Goal: Task Accomplishment & Management: Manage account settings

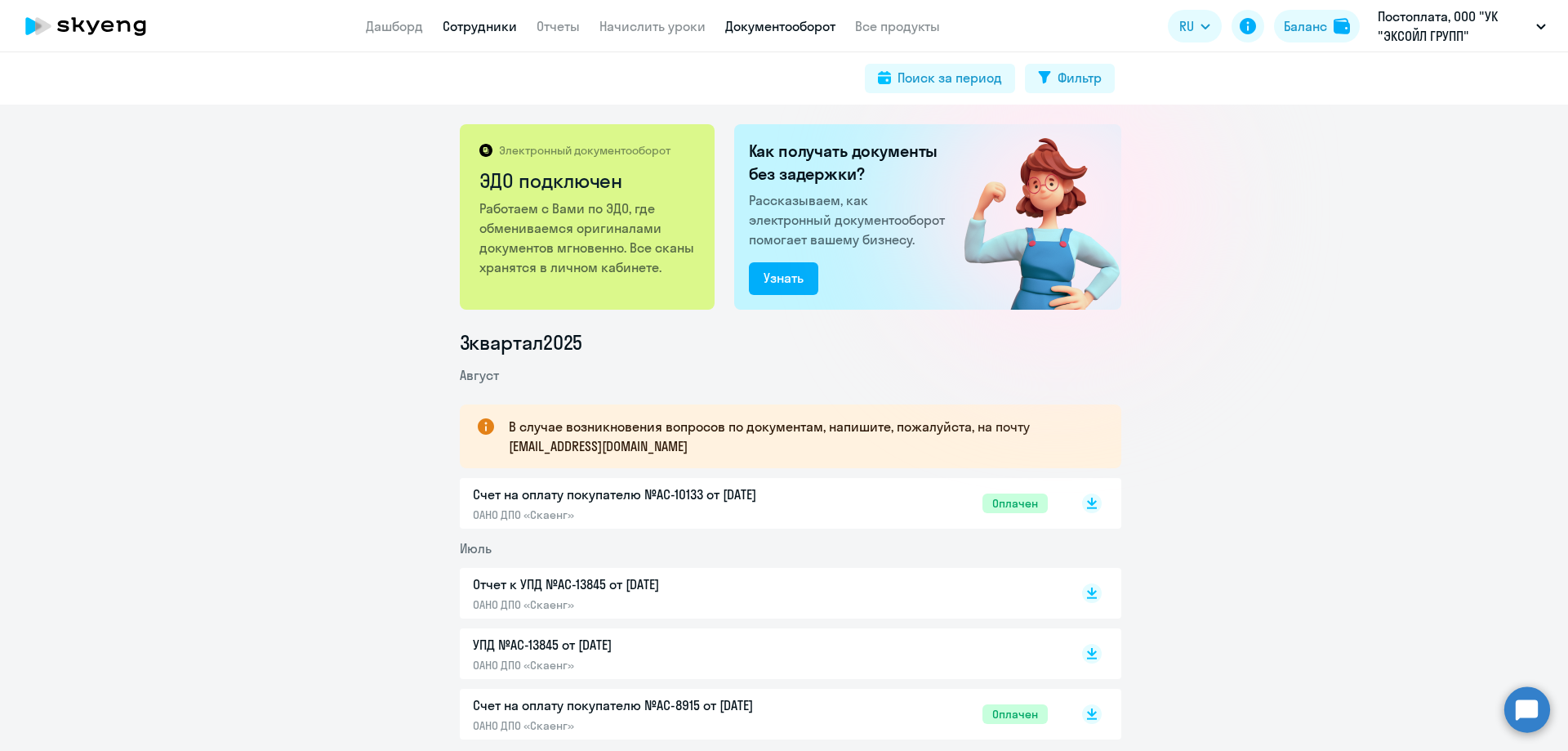
click at [506, 31] on link "Сотрудники" at bounding box center [480, 26] width 74 height 17
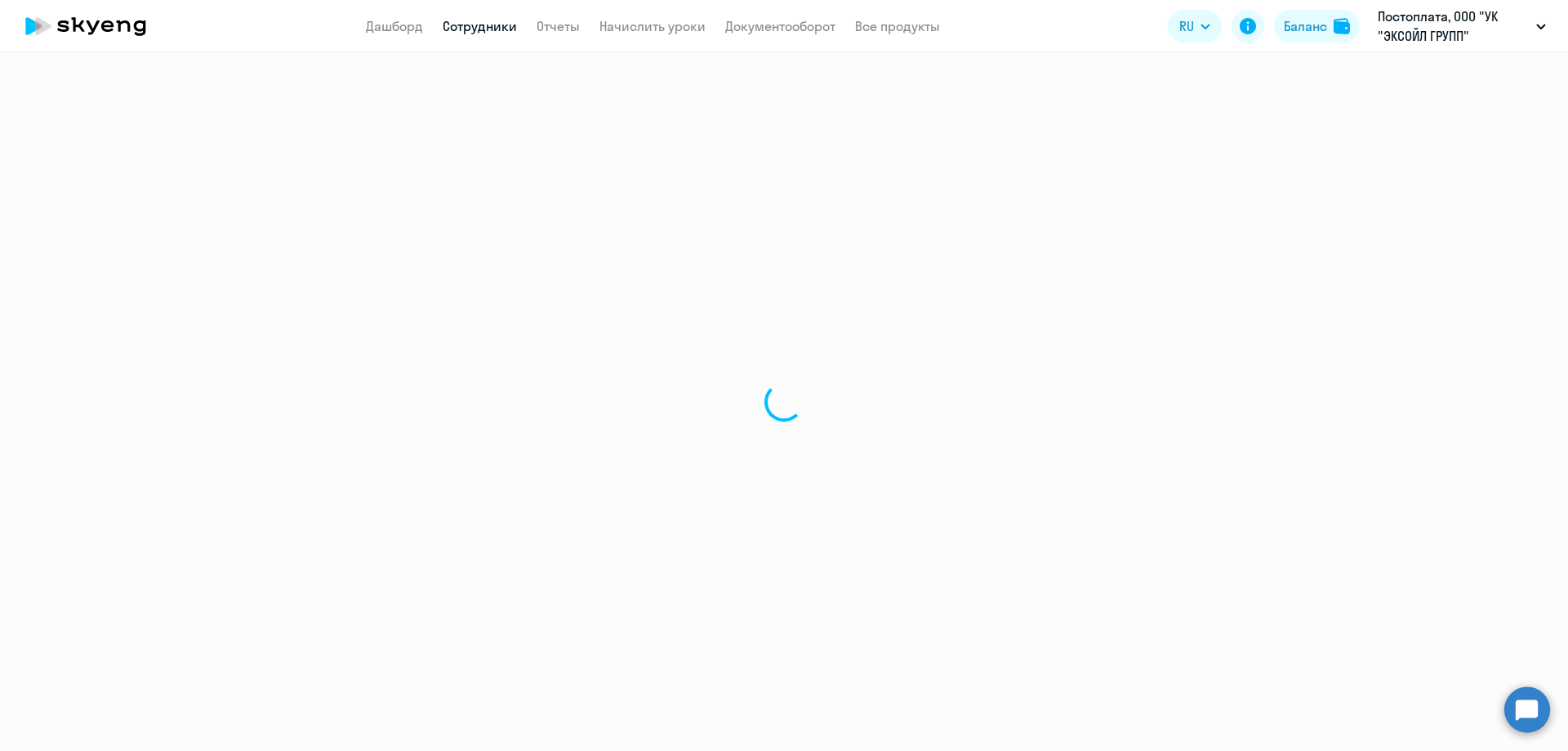
select select "30"
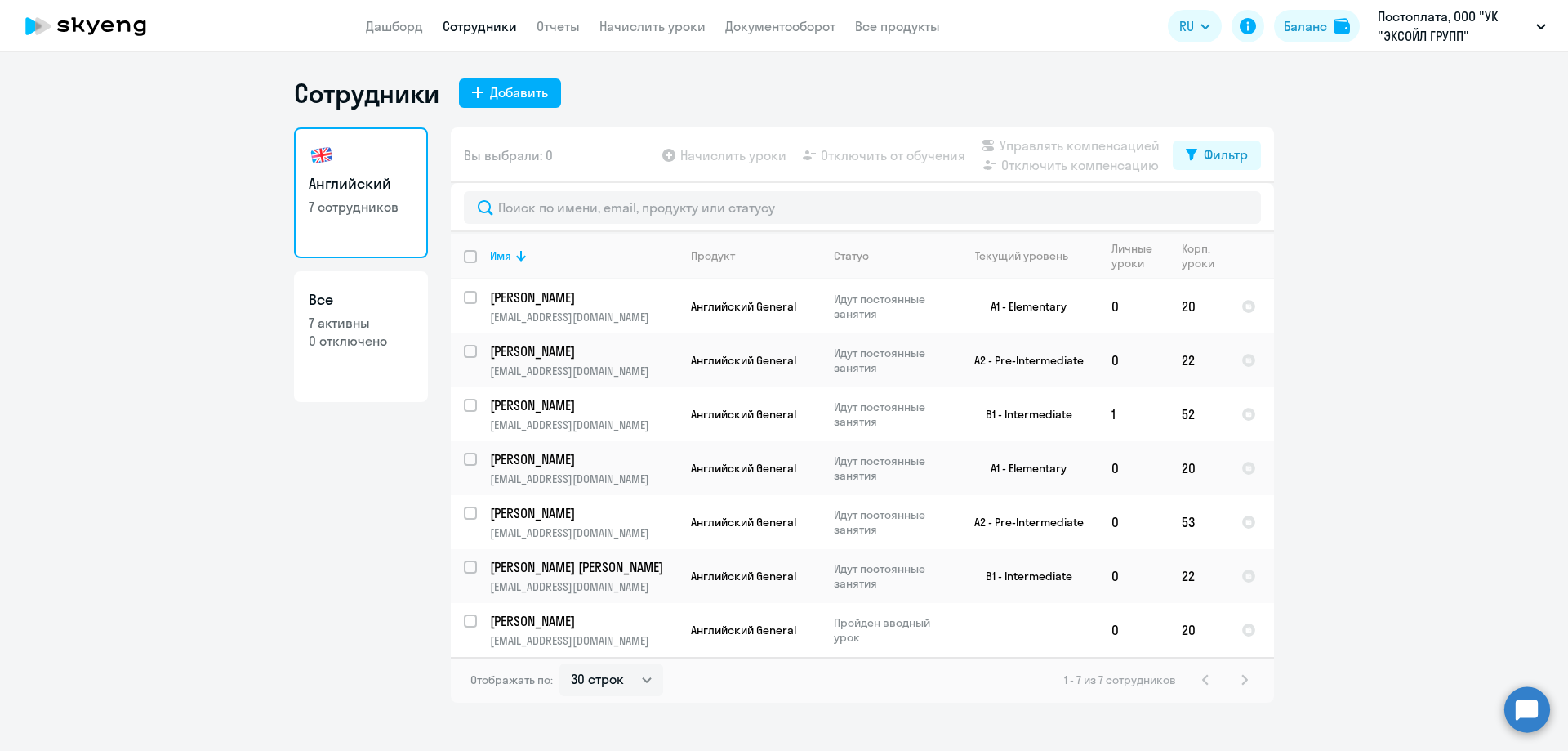
select select "30"
click at [619, 29] on link "Начислить уроки" at bounding box center [653, 26] width 106 height 17
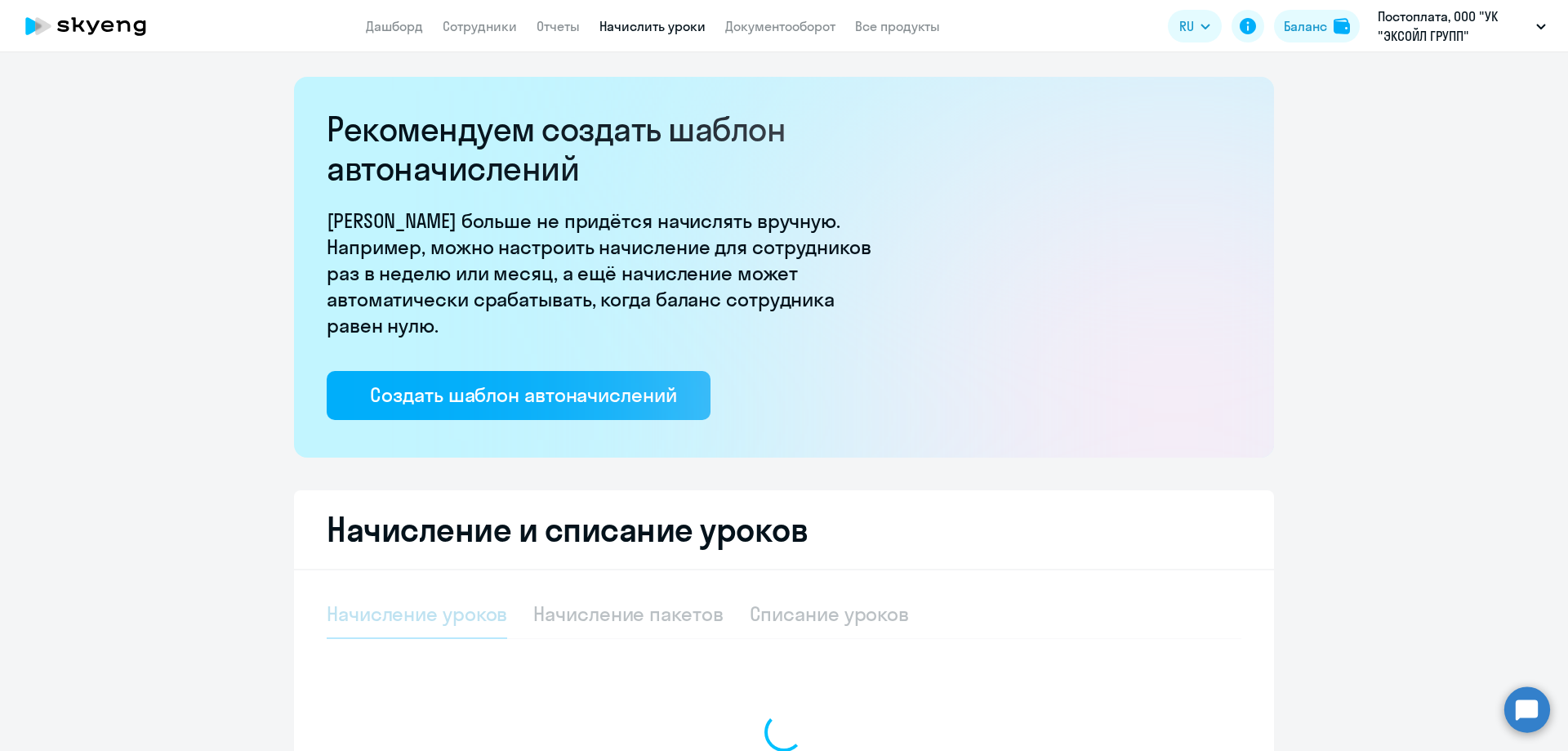
select select "10"
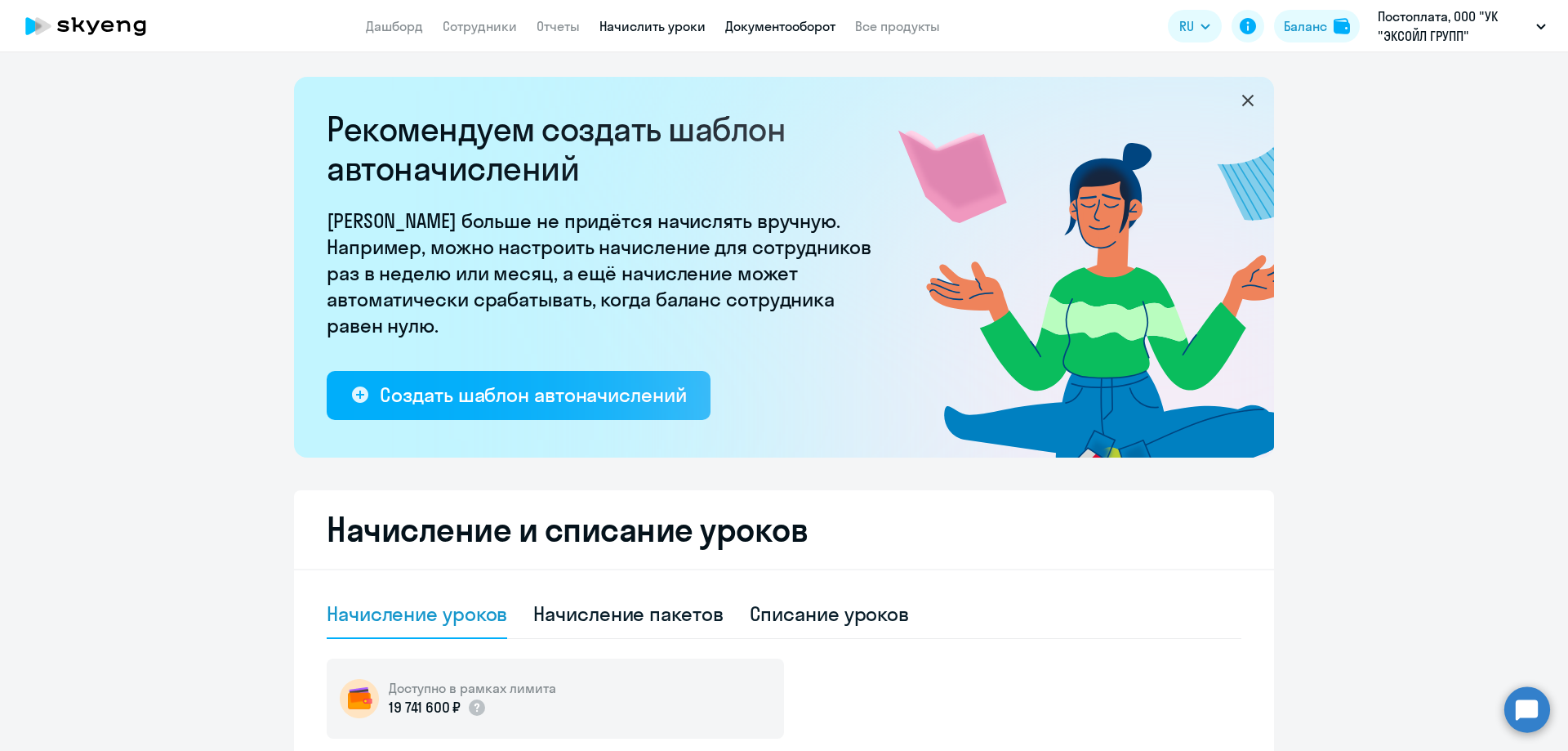
click at [749, 24] on link "Документооборот" at bounding box center [780, 26] width 111 height 17
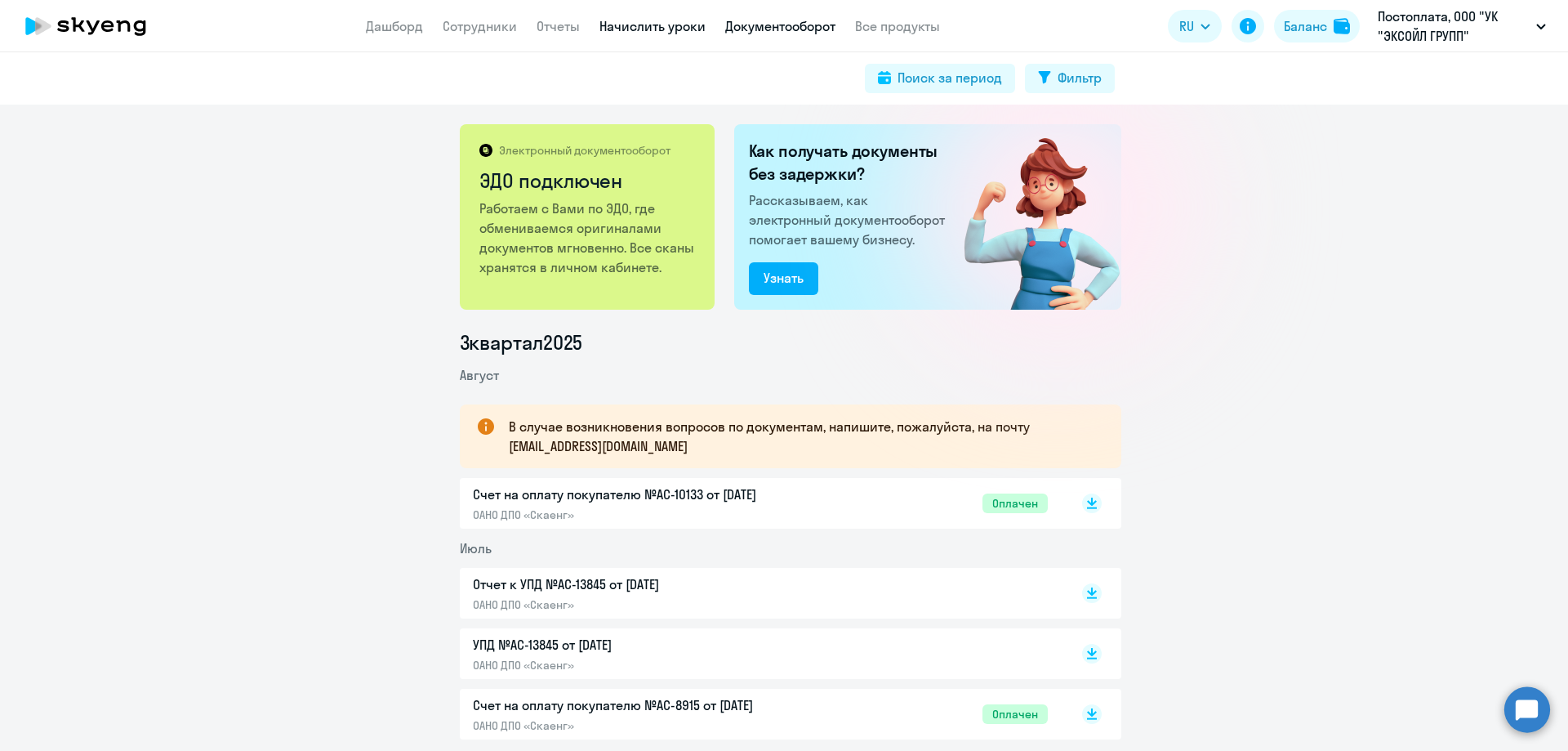
click at [695, 20] on link "Начислить уроки" at bounding box center [653, 26] width 106 height 17
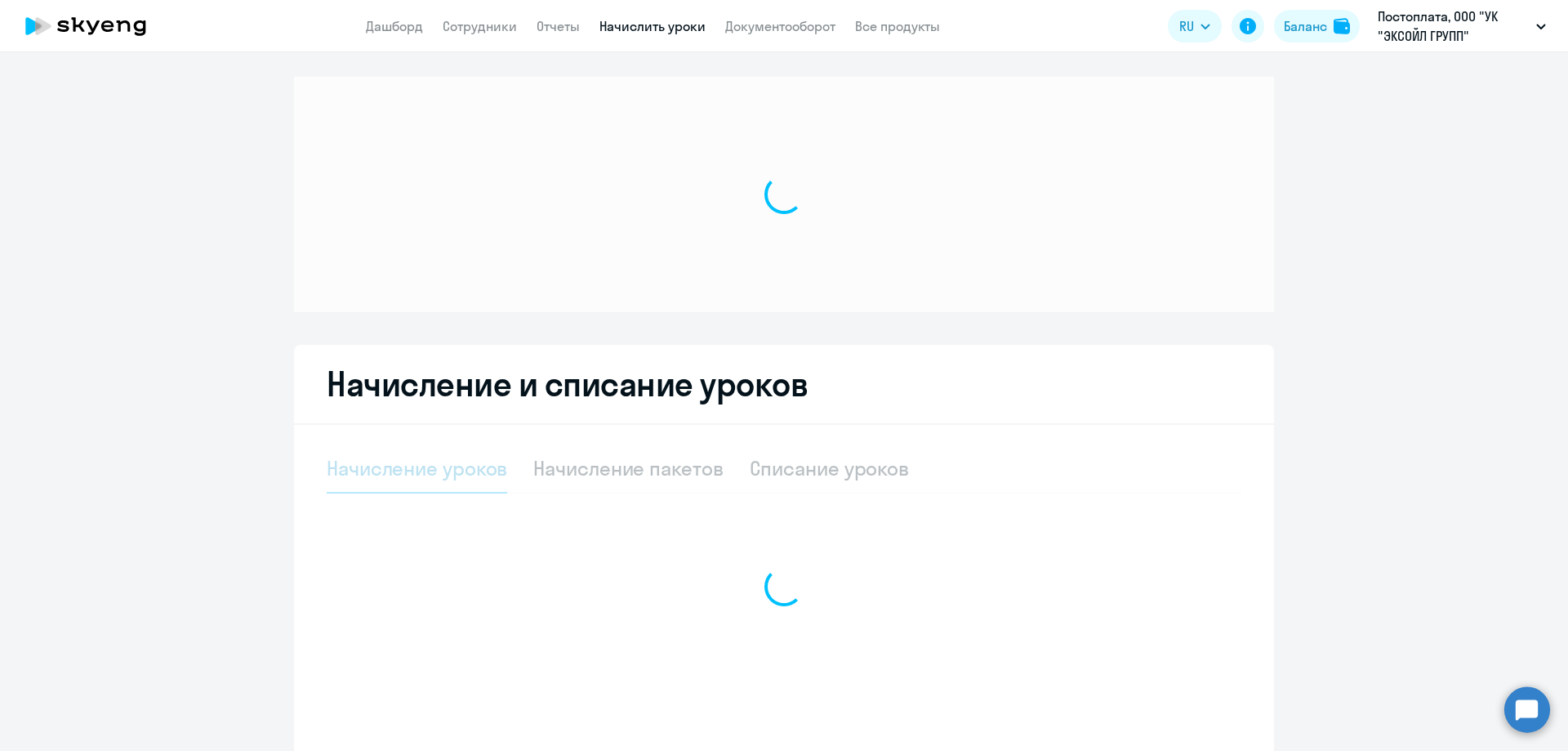
select select "10"
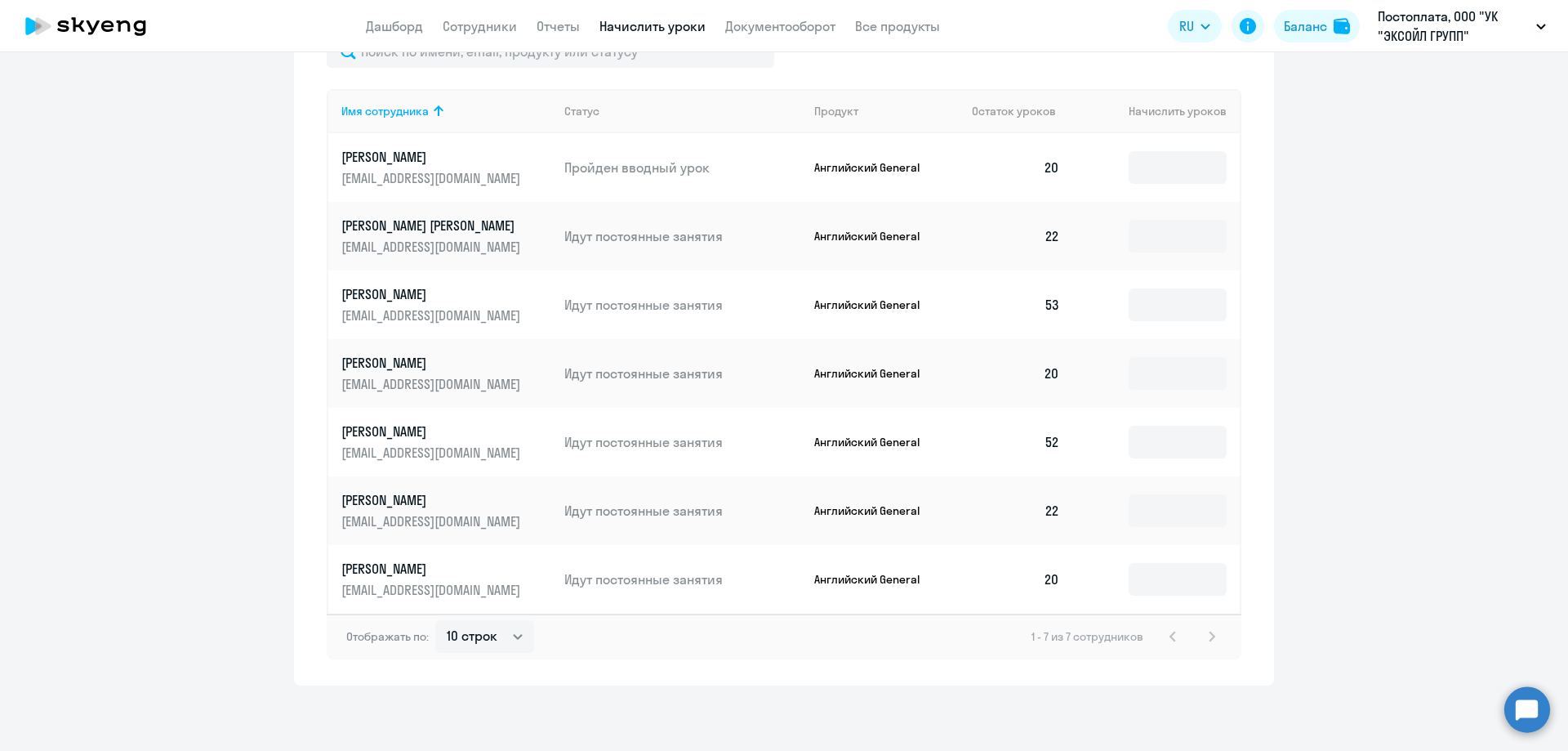
scroll to position [403, 0]
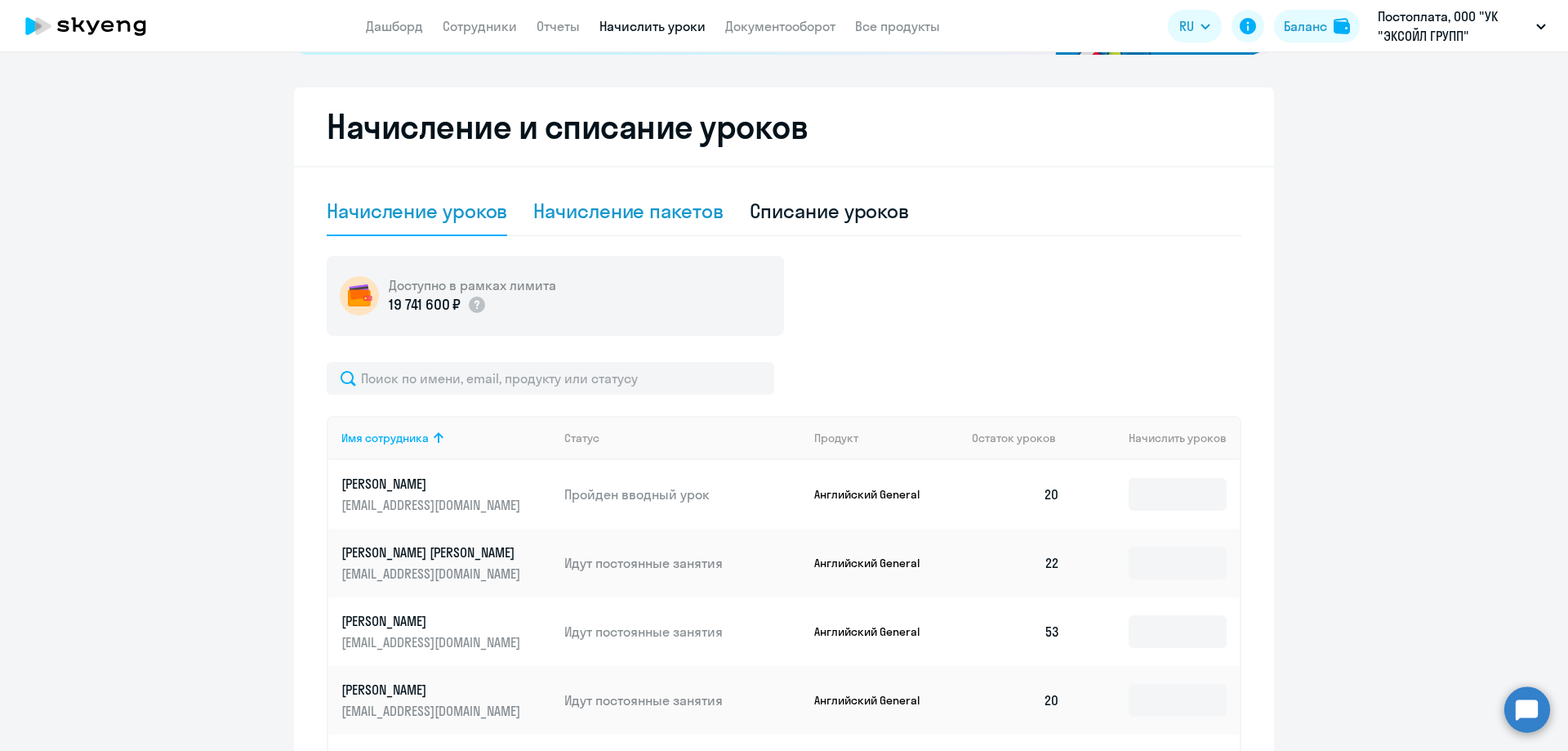
drag, startPoint x: 612, startPoint y: 182, endPoint x: 613, endPoint y: 195, distance: 13.0
click at [612, 184] on div "Начисление и списание уроков Начисление уроков Начисление пакетов Списание урок…" at bounding box center [784, 550] width 980 height 925
click at [614, 203] on div "Начисление пакетов" at bounding box center [628, 210] width 190 height 26
select select "10"
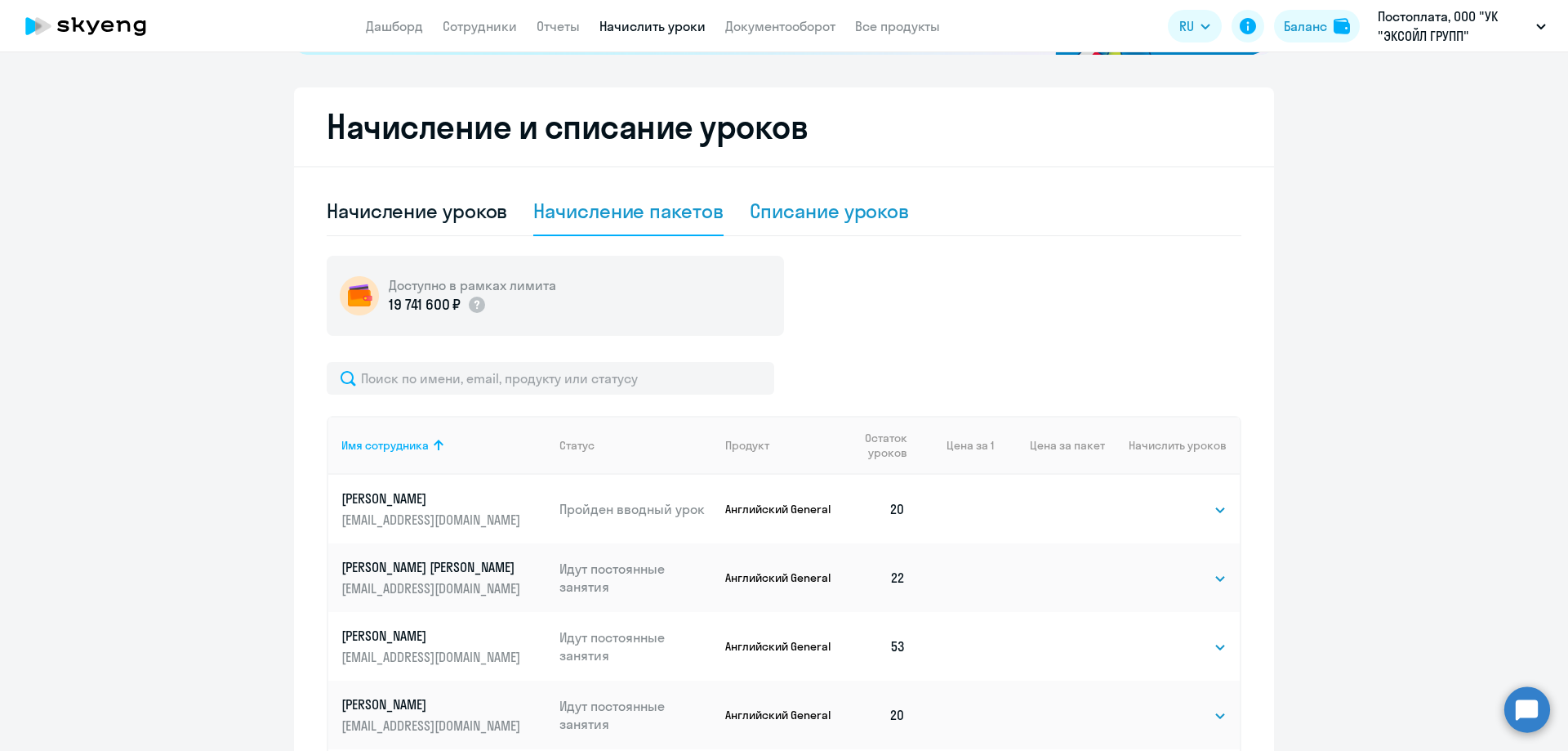
click at [830, 207] on div "Списание уроков" at bounding box center [830, 210] width 160 height 26
select select "10"
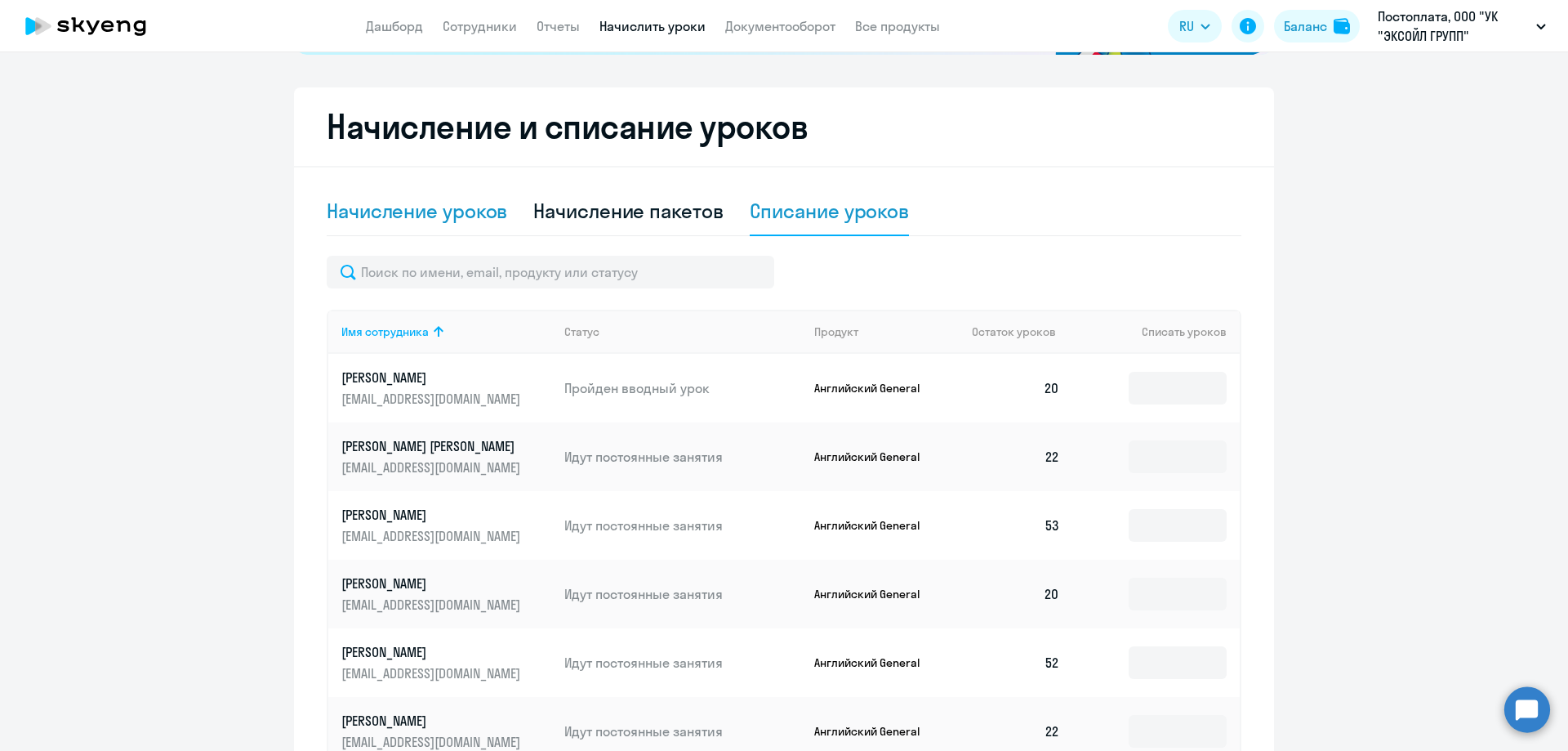
click at [393, 201] on div "Начисление уроков" at bounding box center [417, 210] width 180 height 26
select select "10"
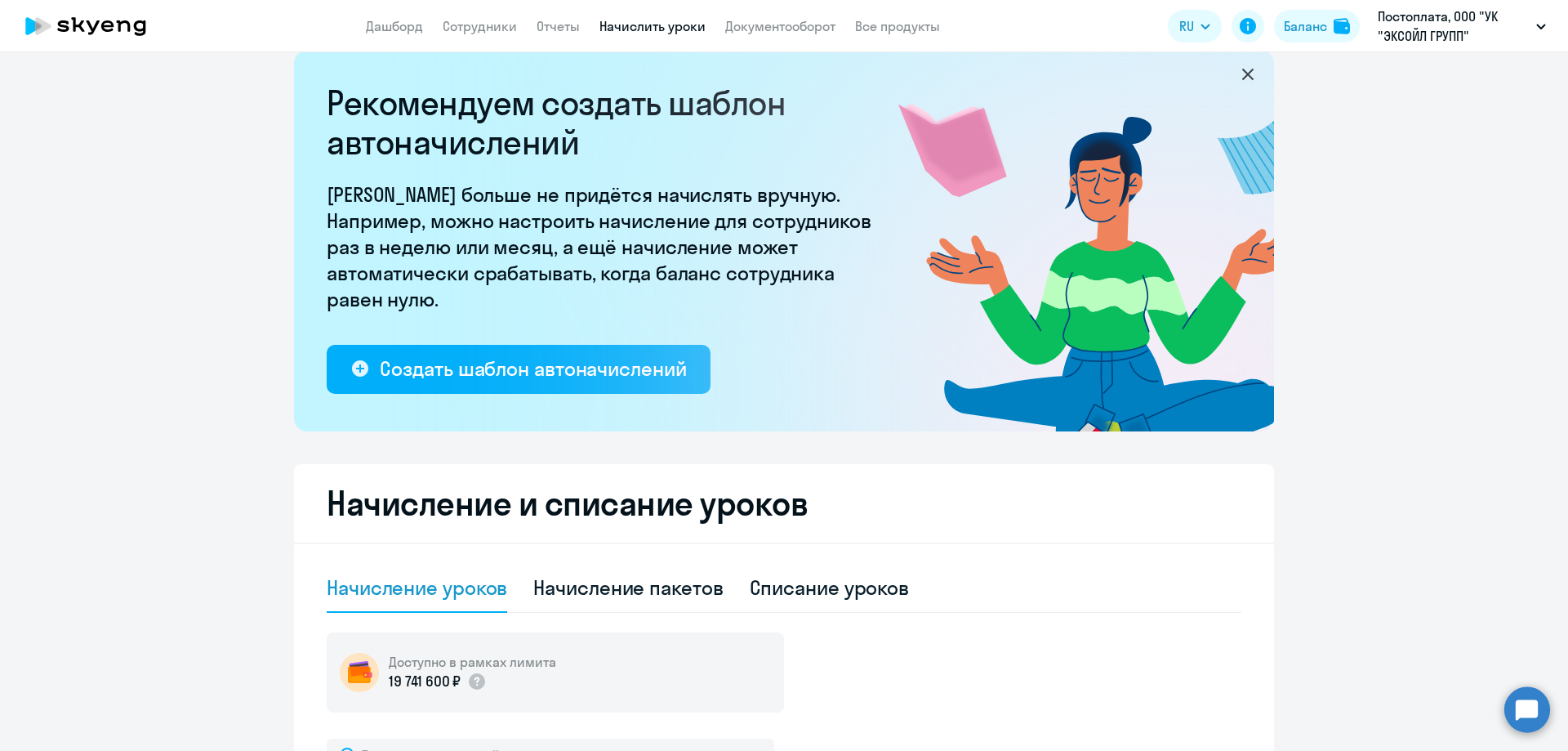
scroll to position [0, 0]
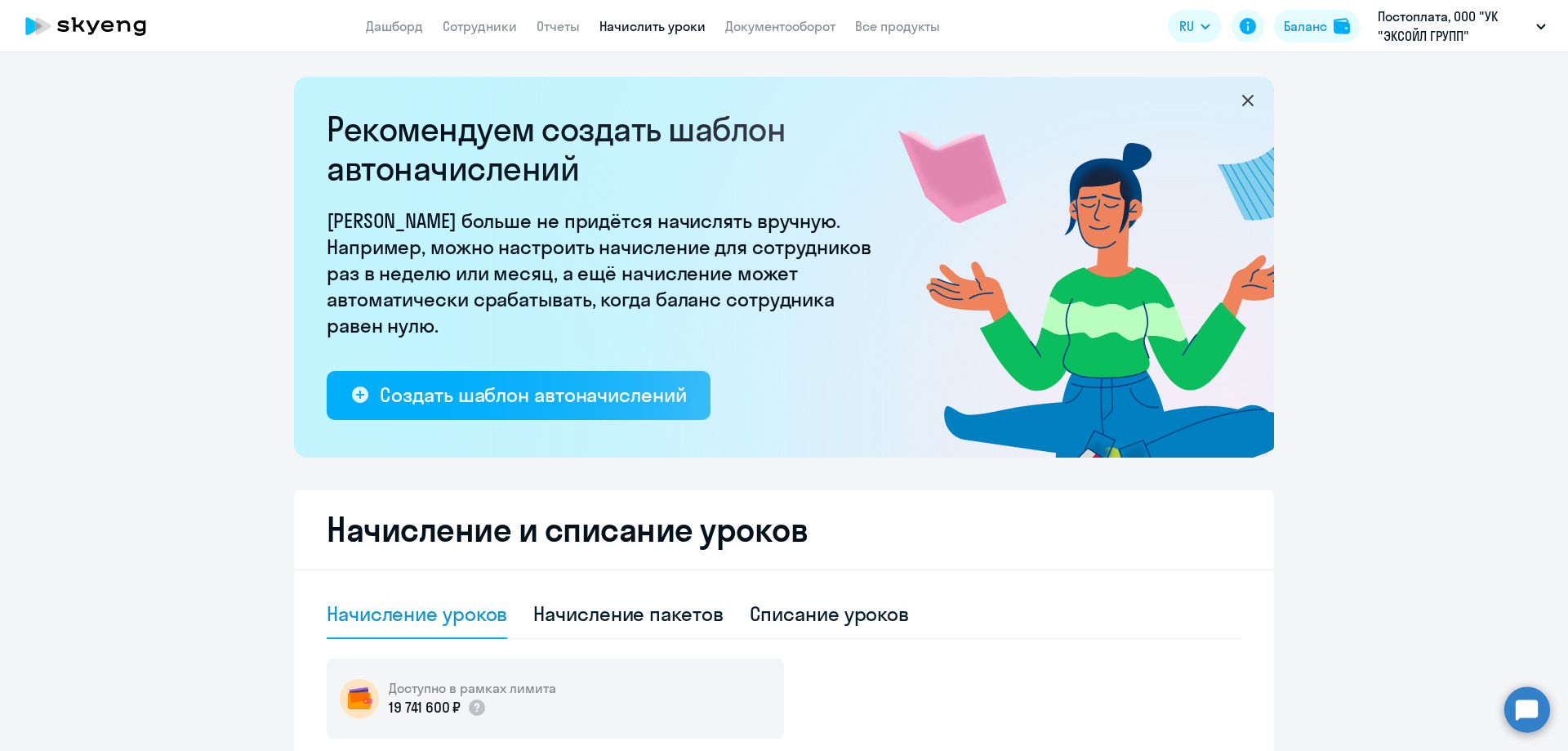
click at [463, 38] on app-header "Дашборд Сотрудники Отчеты Начислить уроки Документооборот Все продукты Дашборд …" at bounding box center [784, 26] width 1568 height 52
click at [475, 37] on app-header "Дашборд Сотрудники Отчеты Начислить уроки Документооборот Все продукты Дашборд …" at bounding box center [784, 26] width 1568 height 52
click at [488, 34] on link "Сотрудники" at bounding box center [480, 26] width 74 height 17
select select "30"
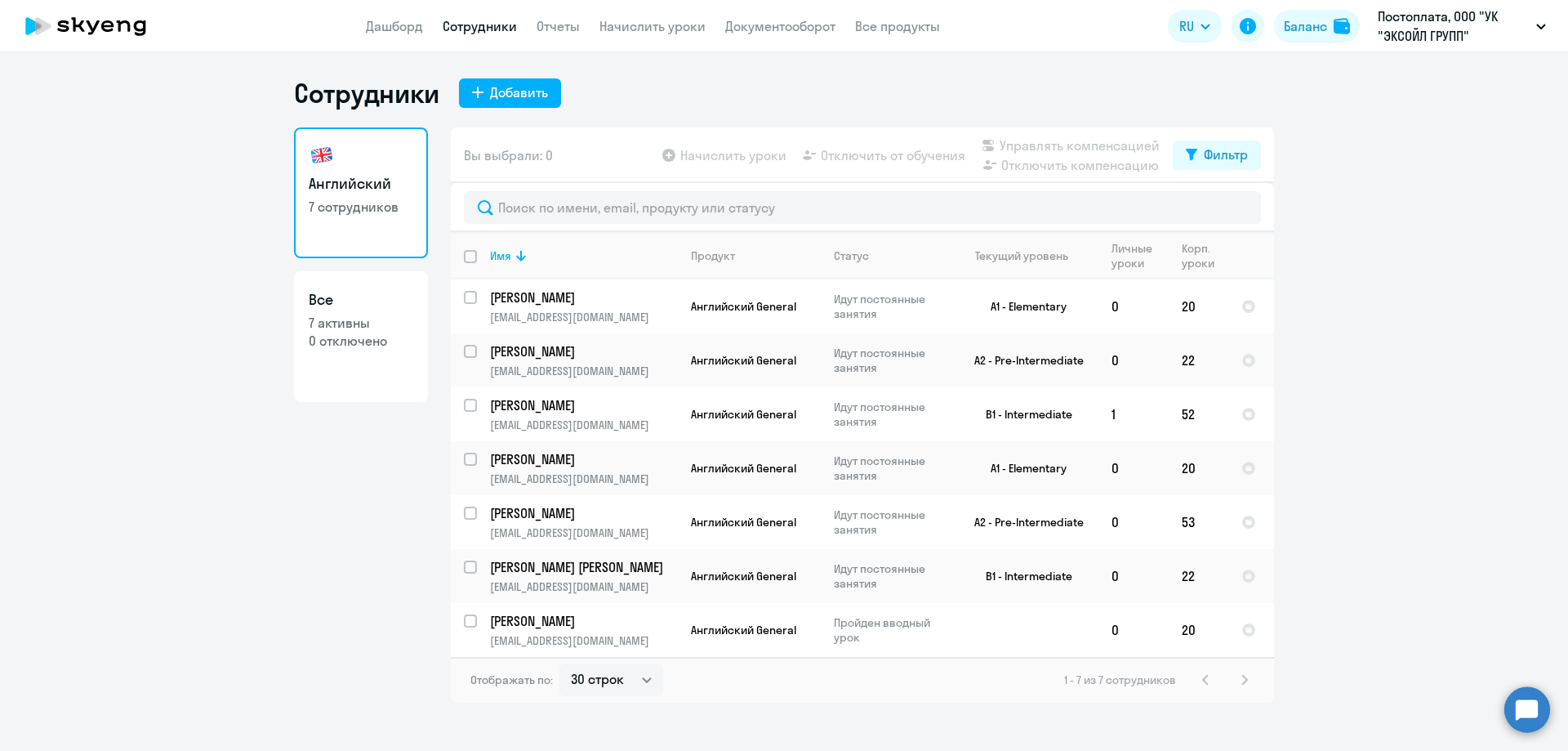
drag, startPoint x: 1251, startPoint y: 576, endPoint x: 1333, endPoint y: 573, distance: 82.1
click at [1333, 573] on ng-component "Сотрудники Добавить Английский 7 сотрудников Все 7 активны 0 отключено Вы выбра…" at bounding box center [784, 390] width 1568 height 626
drag, startPoint x: 872, startPoint y: 161, endPoint x: 892, endPoint y: 160, distance: 20.0
click at [889, 160] on app-table-action-button "Отключить от обучения" at bounding box center [883, 154] width 166 height 20
drag, startPoint x: 1078, startPoint y: 173, endPoint x: 1095, endPoint y: 174, distance: 17.0
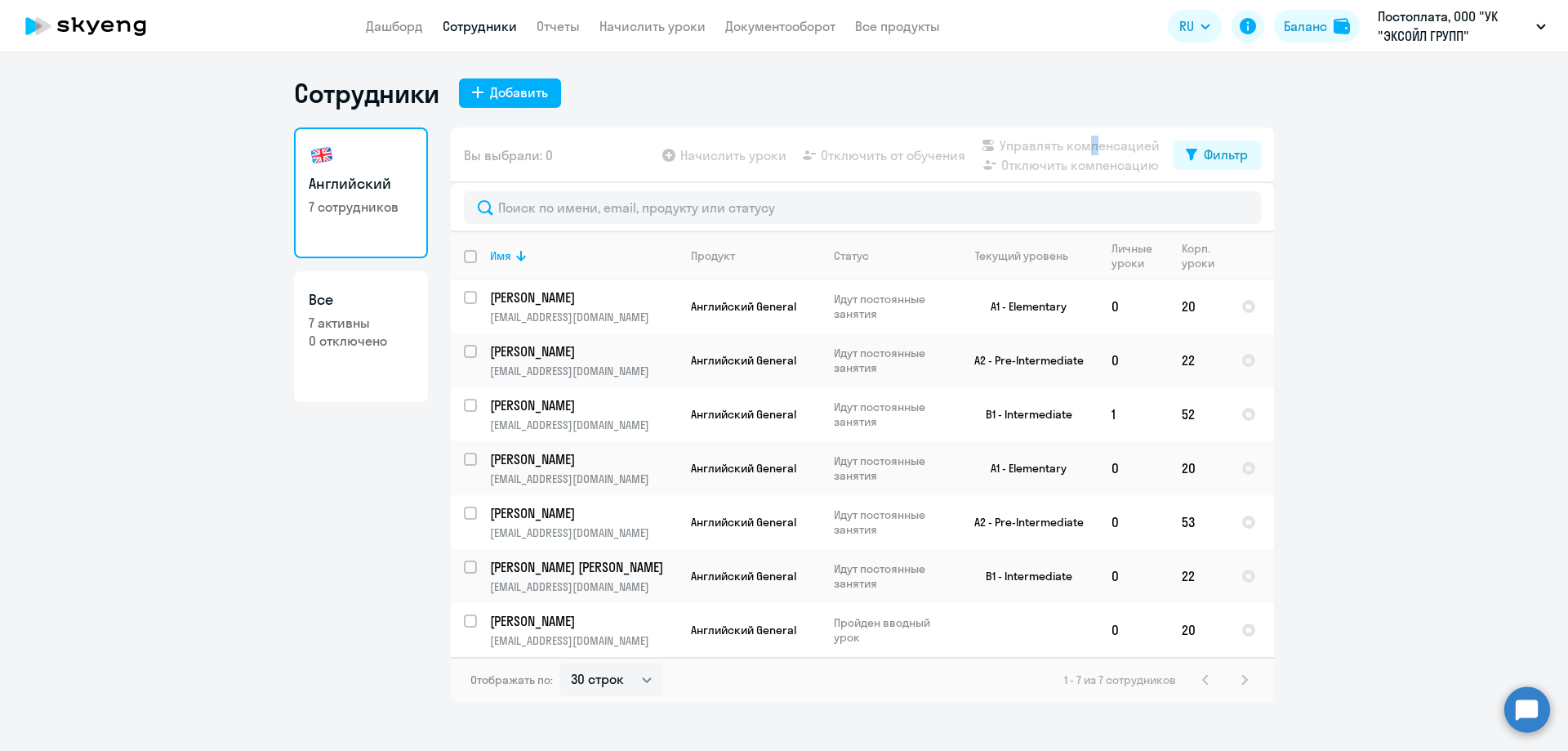
click at [1095, 174] on app-table-action-button "Отключить компенсацию" at bounding box center [1069, 165] width 181 height 20
click at [1097, 174] on app-table-action-button "Отключить компенсацию" at bounding box center [1069, 165] width 181 height 20
drag, startPoint x: 1142, startPoint y: 169, endPoint x: 950, endPoint y: 121, distance: 197.9
click at [950, 121] on div "Сотрудники Добавить Английский 7 сотрудников Все 7 активны 0 отключено Вы выбра…" at bounding box center [784, 390] width 980 height 626
drag, startPoint x: 921, startPoint y: 157, endPoint x: 767, endPoint y: 151, distance: 154.1
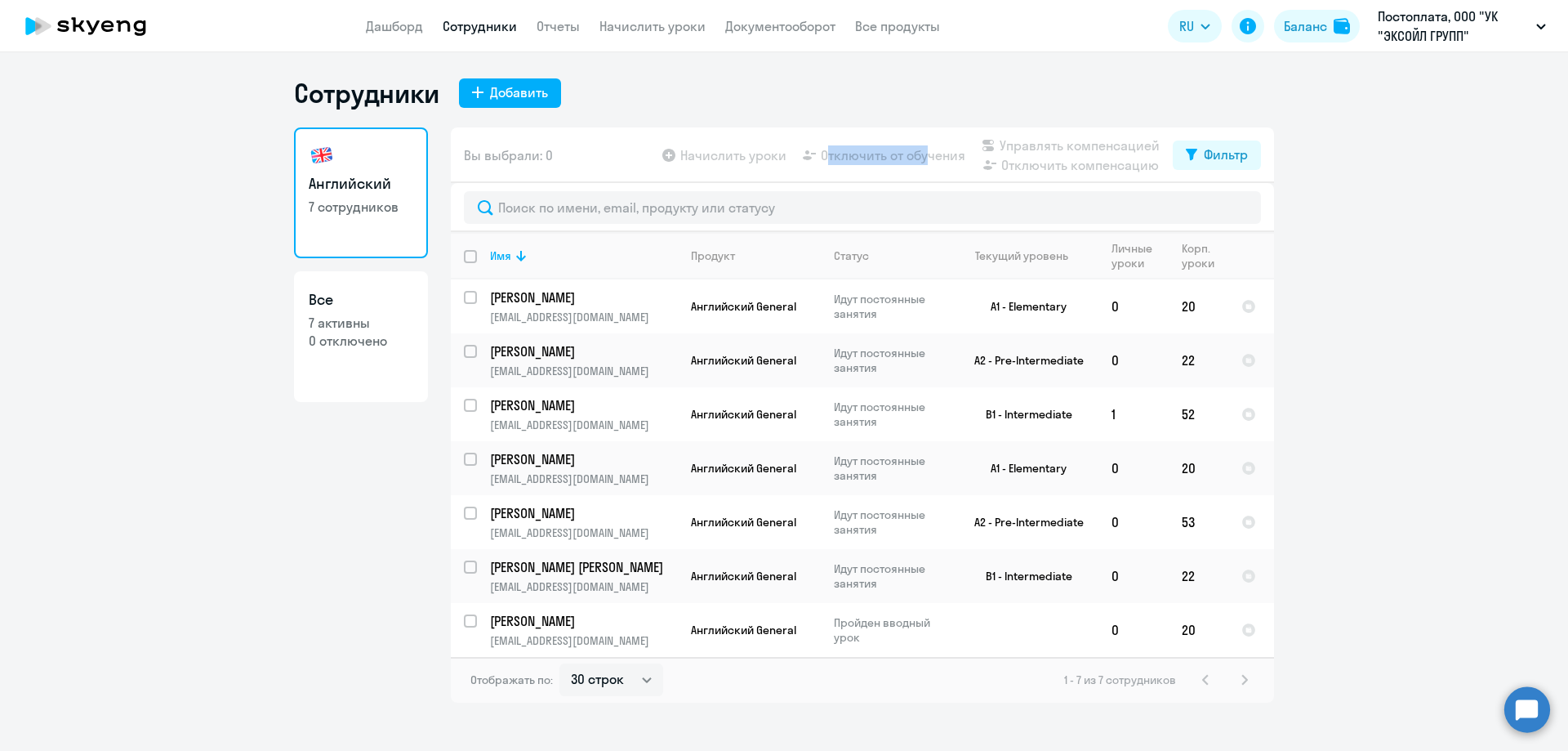
click at [773, 151] on div "Начислить уроки Отключить от обучения Управлять компенсацией Отключить компенса…" at bounding box center [916, 155] width 513 height 39
drag, startPoint x: 731, startPoint y: 150, endPoint x: 642, endPoint y: 143, distance: 89.3
click at [642, 143] on div "Вы выбрали: 0 Начислить уроки Отключить от обучения Управлять компенсацией Откл…" at bounding box center [862, 155] width 823 height 56
click at [623, 142] on div "Вы выбрали: 0 Начислить уроки Отключить от обучения Управлять компенсацией Откл…" at bounding box center [862, 155] width 823 height 56
click at [552, 21] on link "Отчеты" at bounding box center [558, 26] width 44 height 17
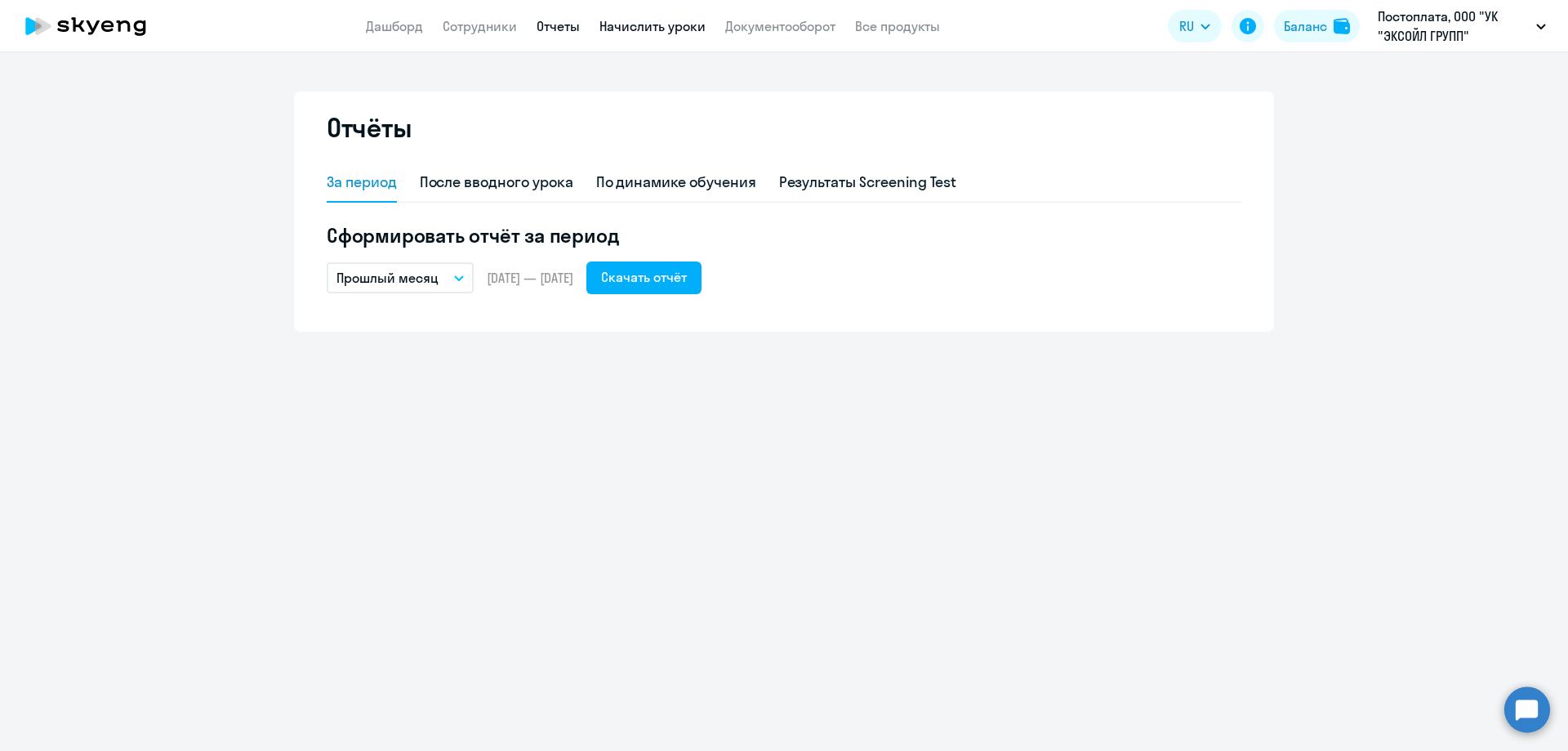
click at [642, 22] on link "Начислить уроки" at bounding box center [653, 26] width 106 height 17
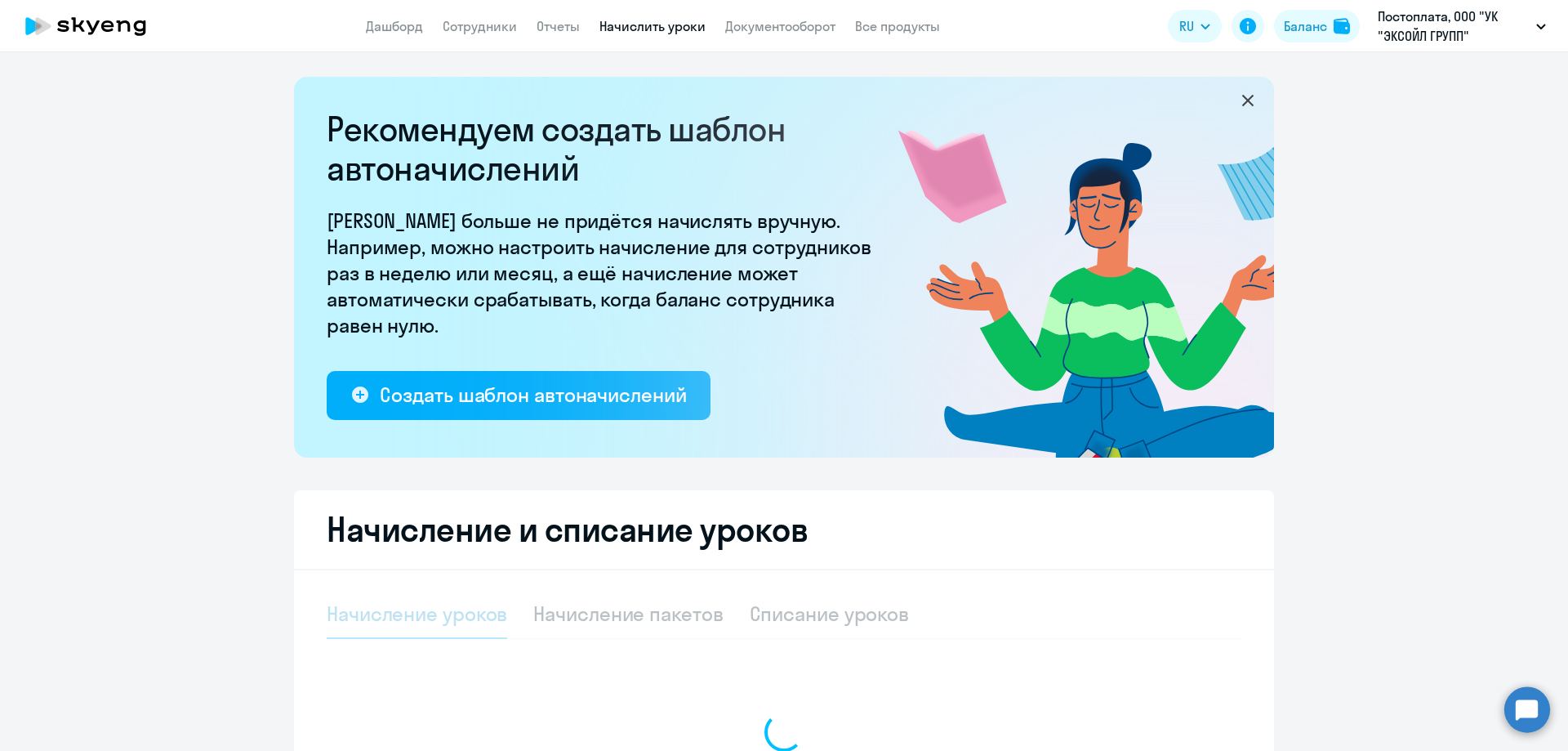
select select "10"
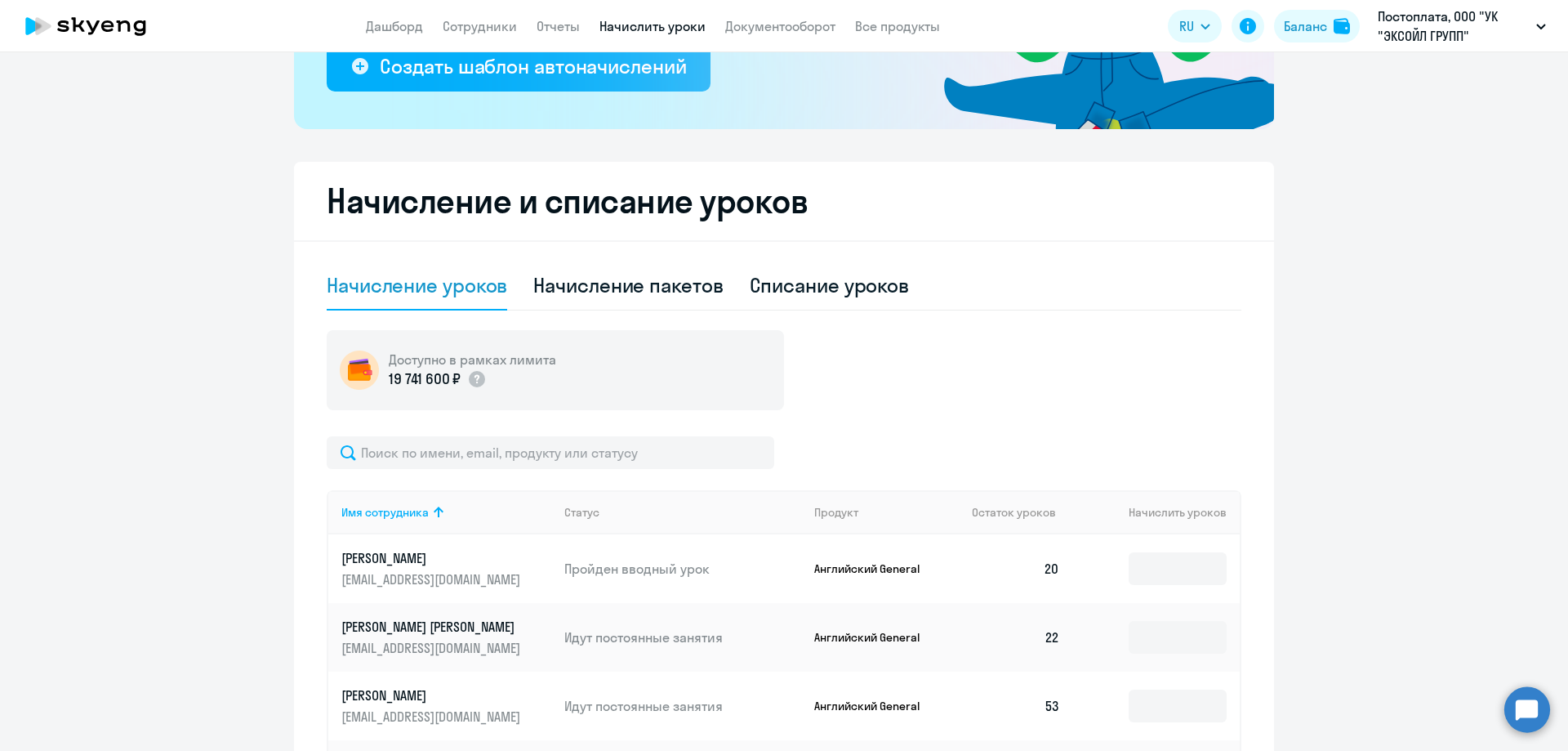
scroll to position [321, 0]
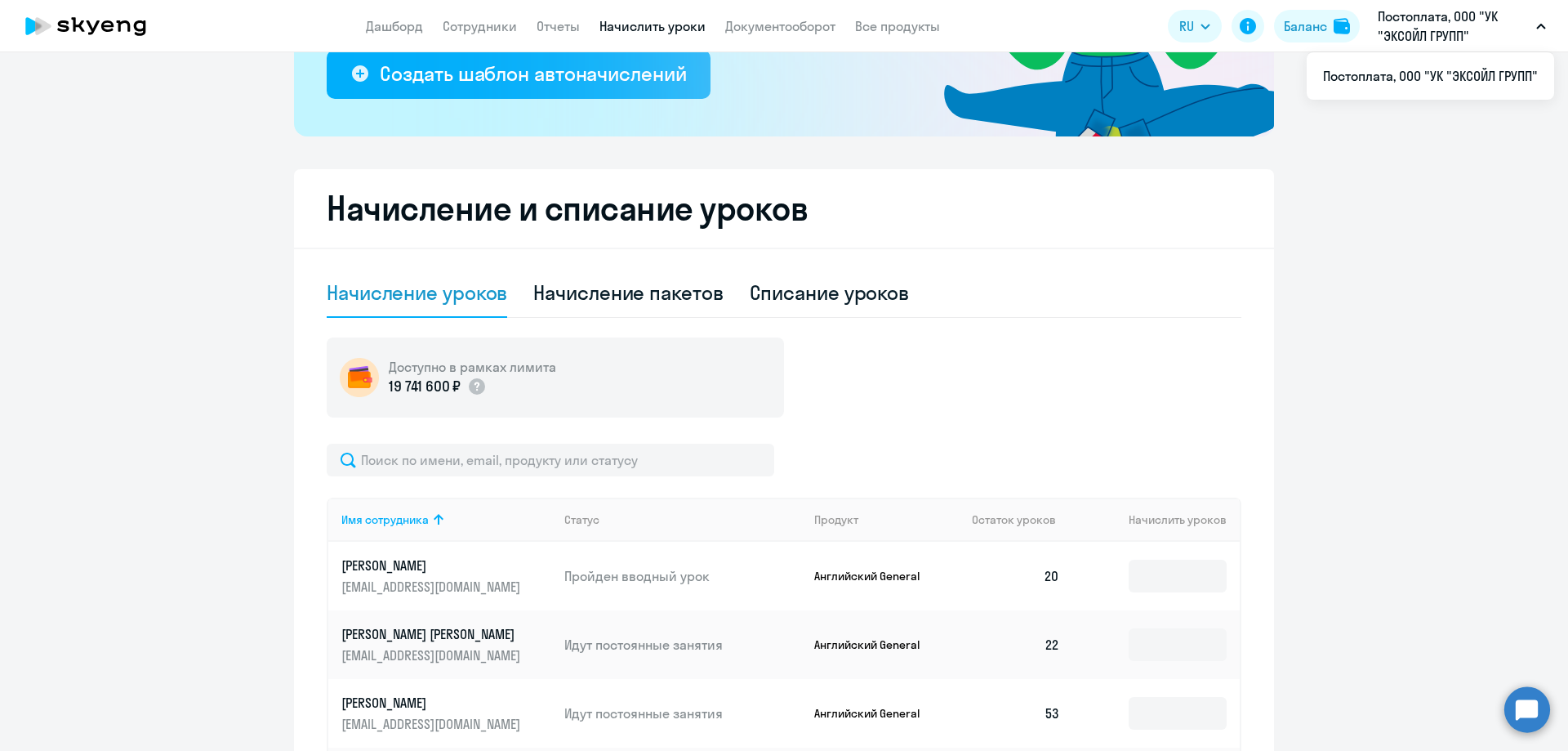
click at [1532, 27] on button "Постоплата, ООО "УК "ЭКСОЙЛ ГРУПП"" at bounding box center [1462, 26] width 184 height 39
click at [1545, 33] on button "Постоплата, ООО "УК "ЭКСОЙЛ ГРУПП"" at bounding box center [1462, 26] width 184 height 39
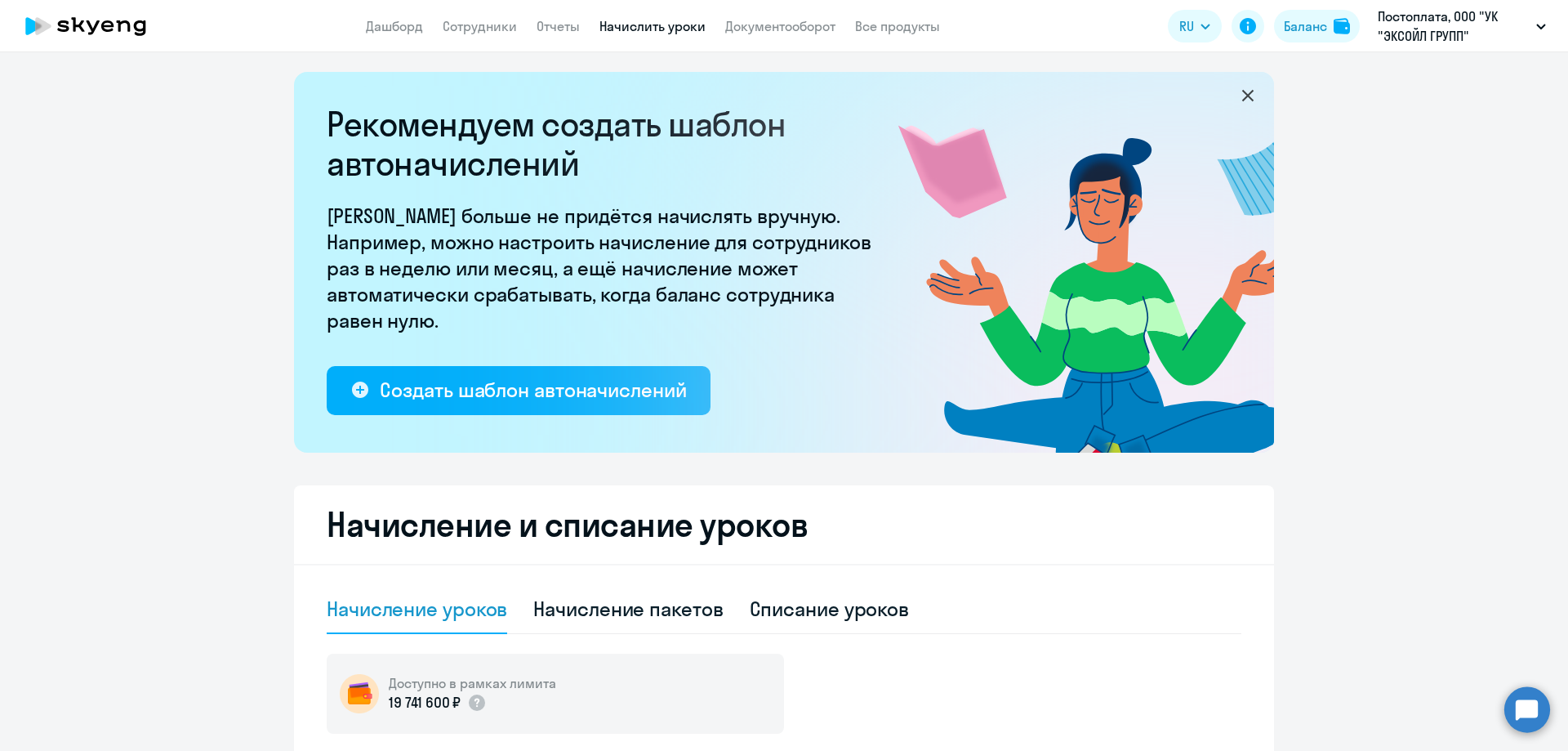
scroll to position [0, 0]
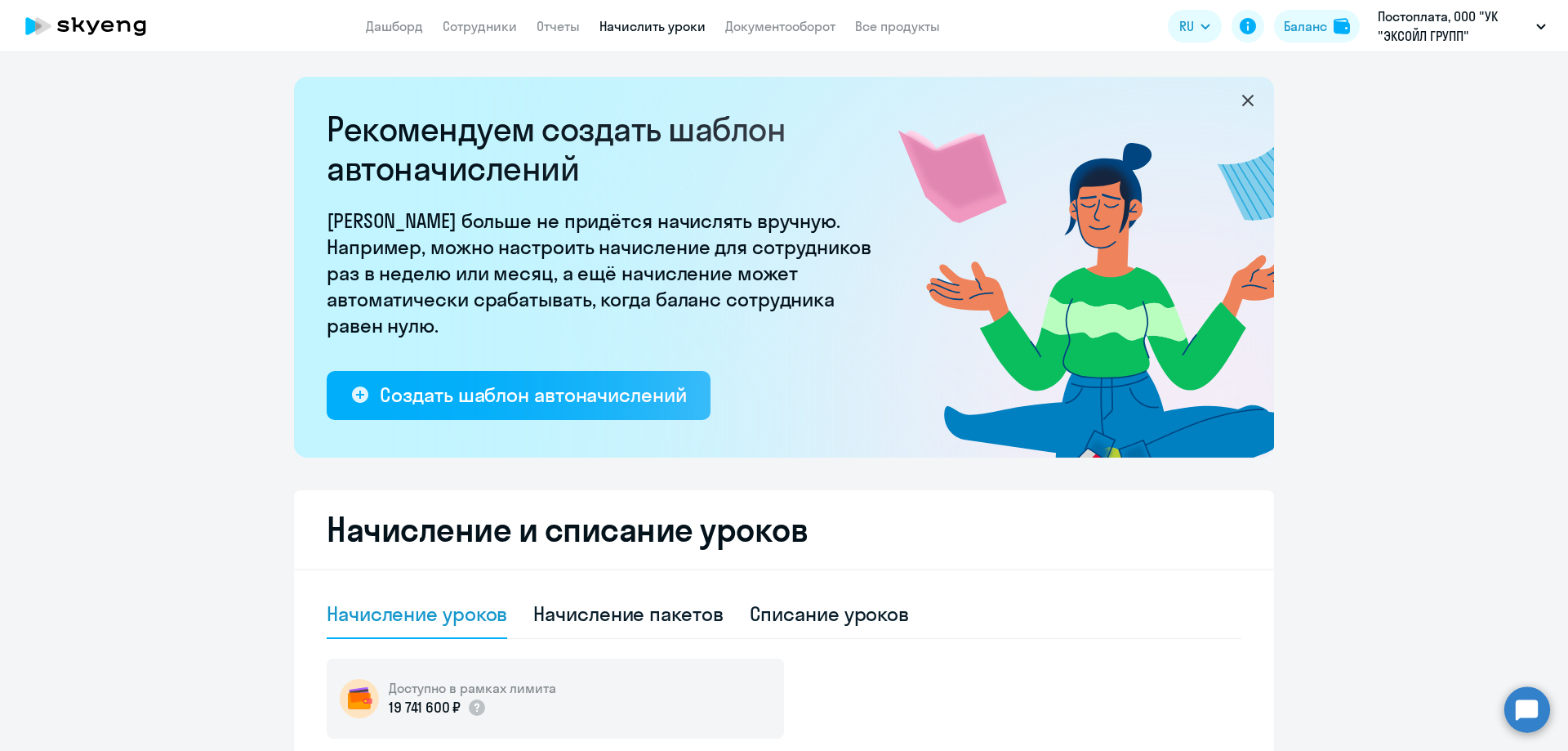
select select "10"
click at [1450, 69] on li "Постоплата, ООО "УК "ЭКСОЙЛ ГРУПП"" at bounding box center [1430, 76] width 247 height 41
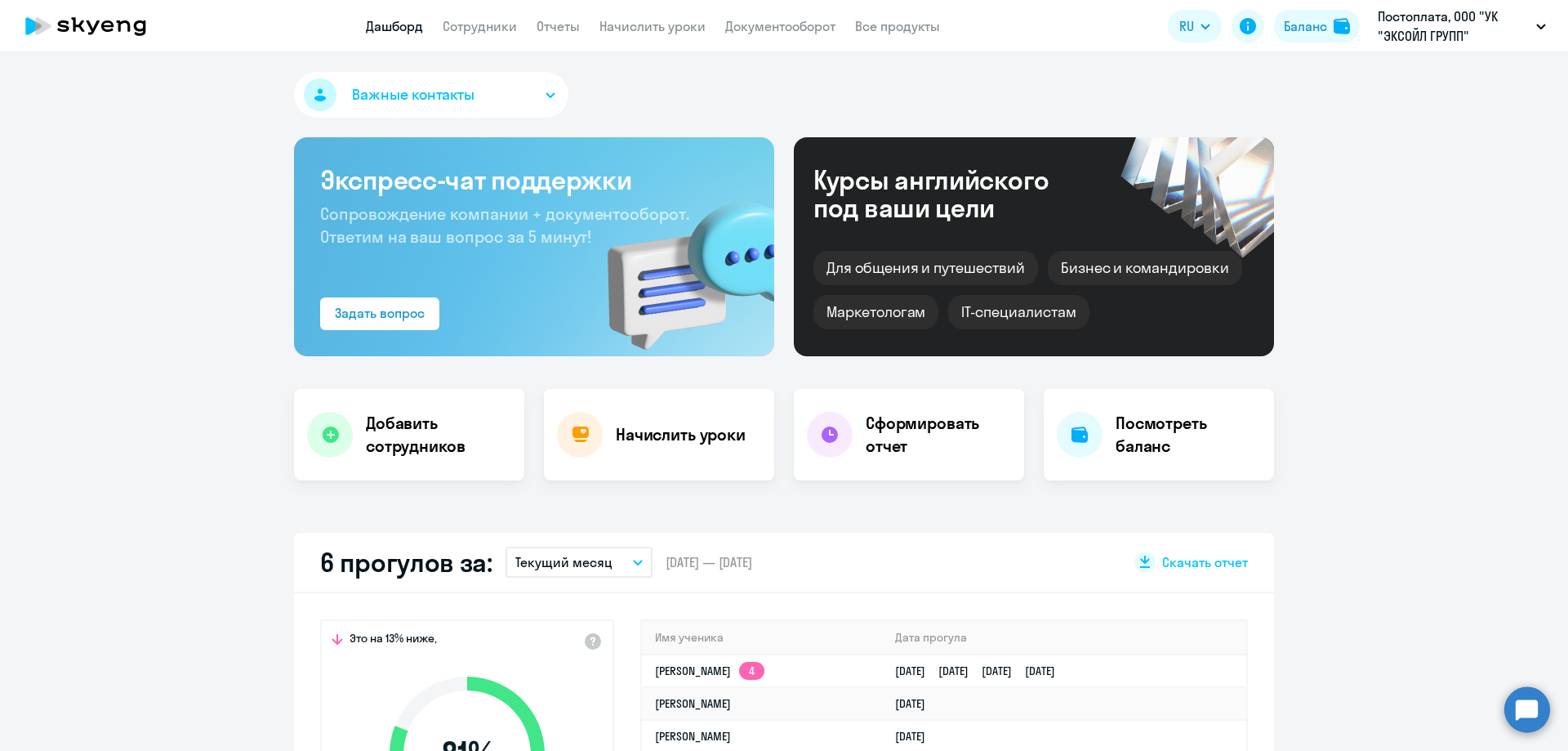
select select "30"
